Goal: Transaction & Acquisition: Subscribe to service/newsletter

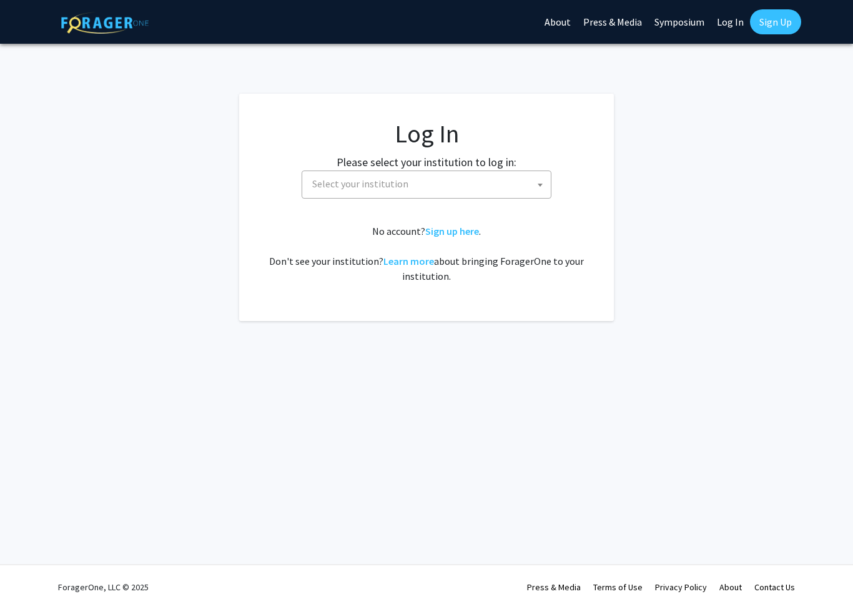
select select
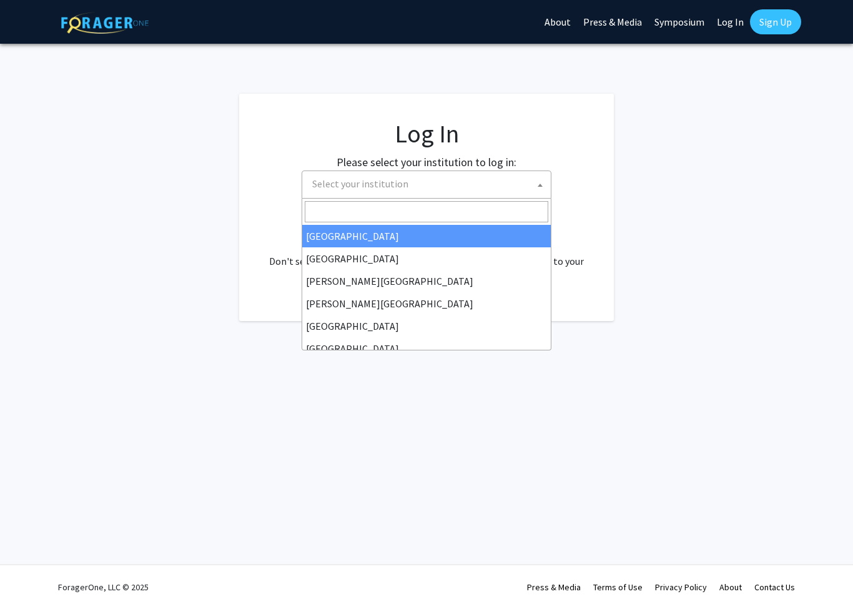
click at [394, 184] on span "Select your institution" at bounding box center [360, 183] width 96 height 12
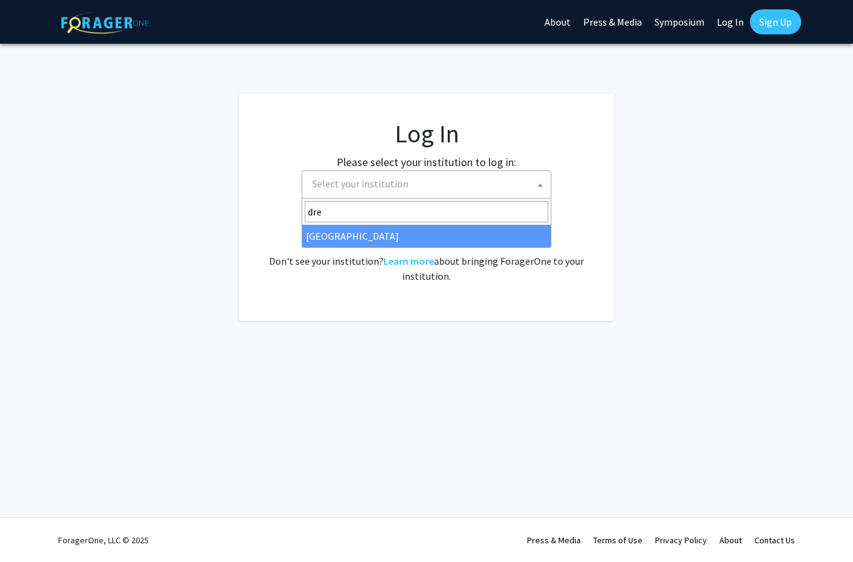
type input "drex"
select select "6"
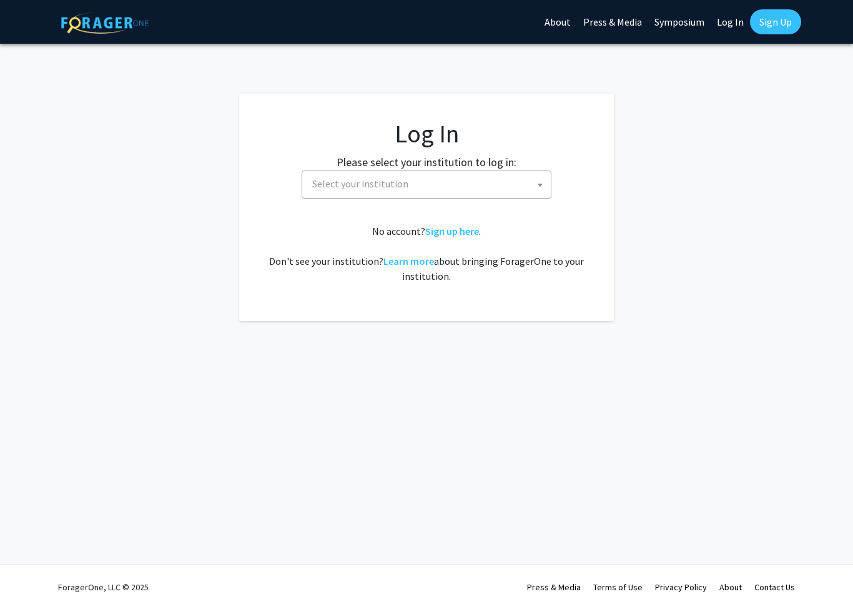
select select
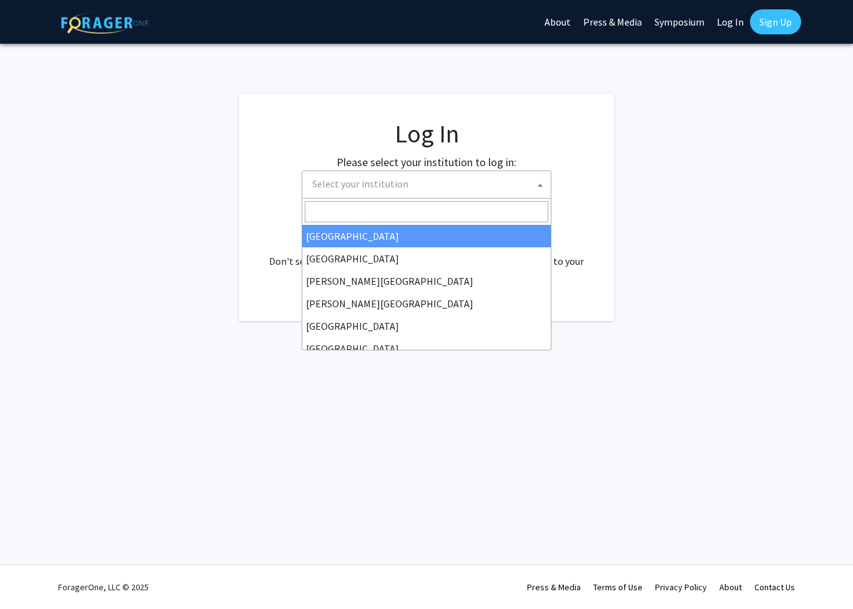
click at [397, 187] on span "Select your institution" at bounding box center [360, 183] width 96 height 12
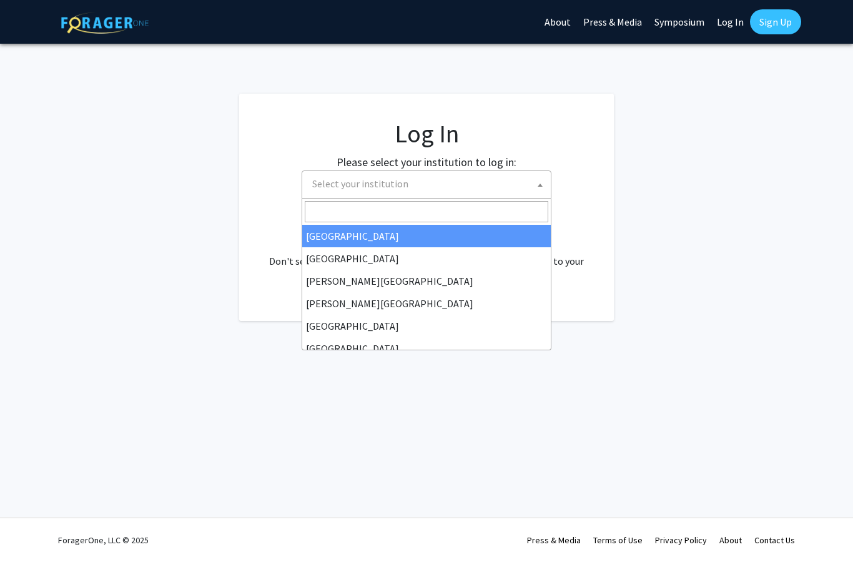
click at [664, 241] on fg-login "Log In Please select your institution to log in: Baylor University Brandeis Uni…" at bounding box center [426, 207] width 853 height 227
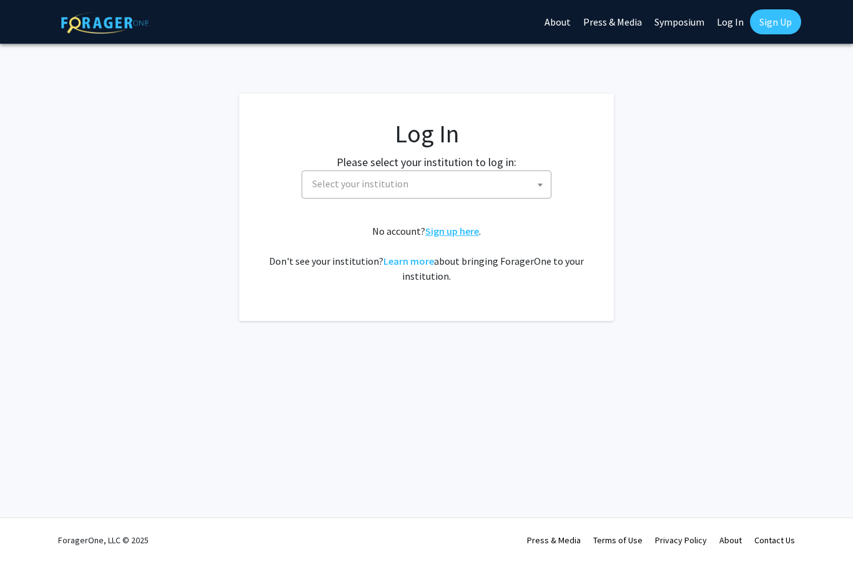
click at [462, 233] on link "Sign up here" at bounding box center [452, 231] width 54 height 12
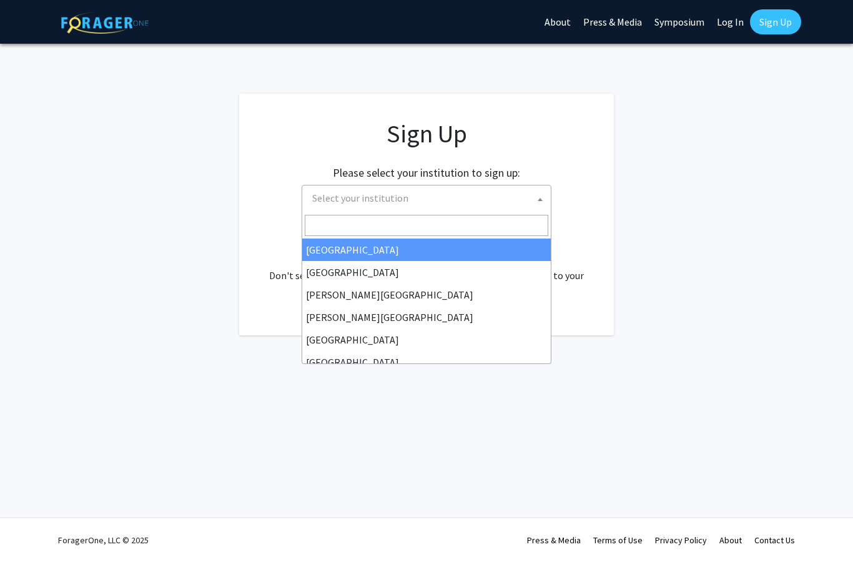
click at [400, 207] on span "Select your institution" at bounding box center [428, 198] width 243 height 26
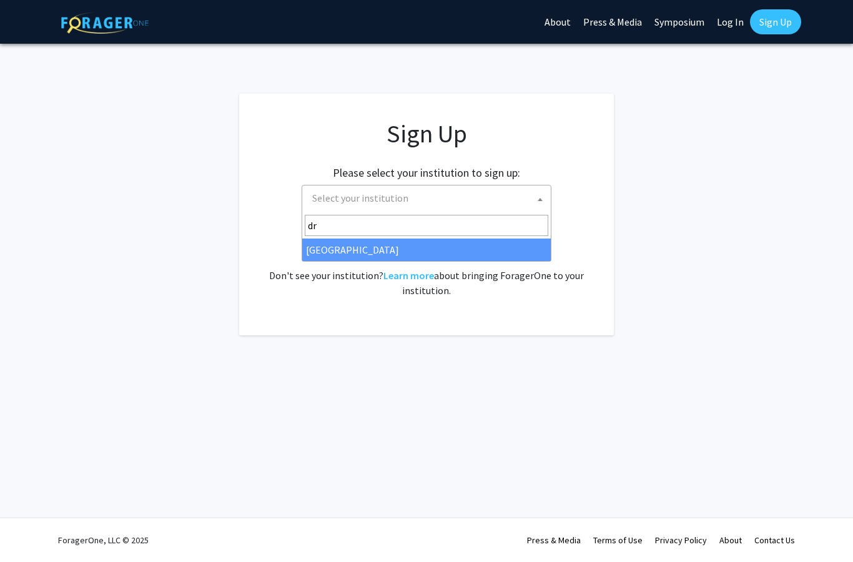
type input "dre"
select select "6"
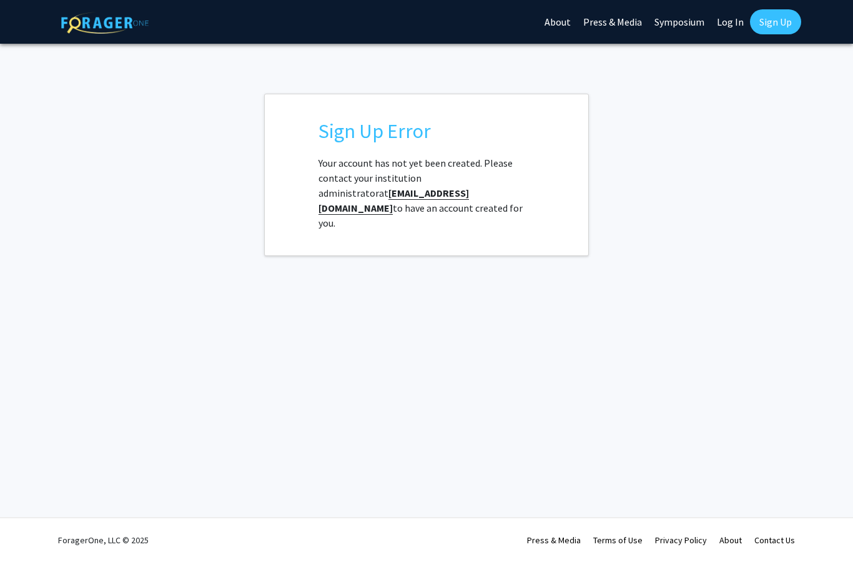
click at [351, 195] on b "[EMAIL_ADDRESS][DOMAIN_NAME]" at bounding box center [393, 201] width 150 height 28
click at [767, 20] on link "Sign Up" at bounding box center [775, 21] width 51 height 25
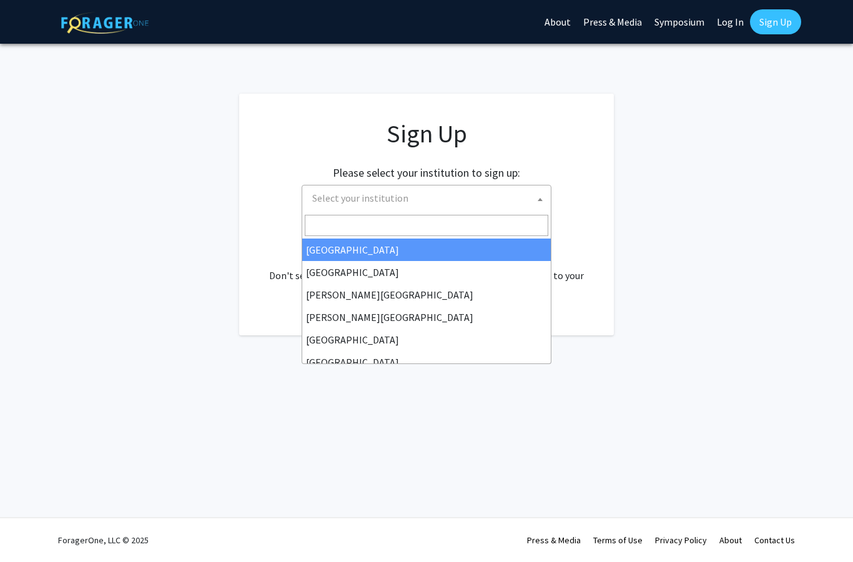
click at [458, 197] on span "Select your institution" at bounding box center [428, 198] width 243 height 26
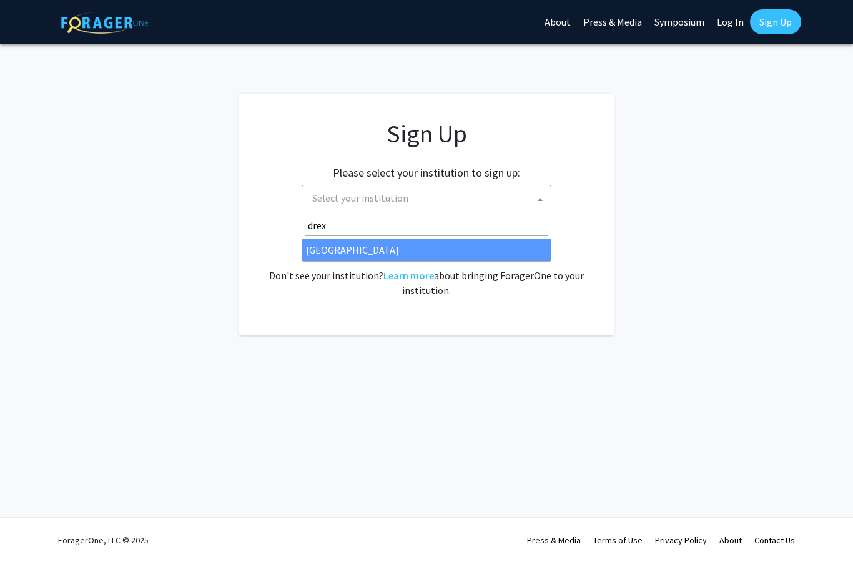
type input "drex"
select select "6"
